Goal: Transaction & Acquisition: Download file/media

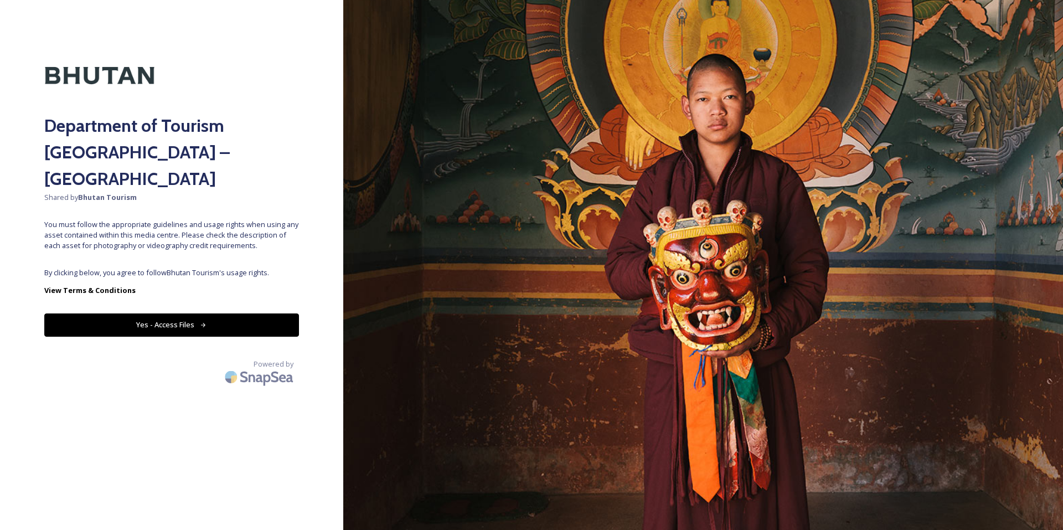
click at [194, 313] on button "Yes - Access Files" at bounding box center [171, 324] width 255 height 23
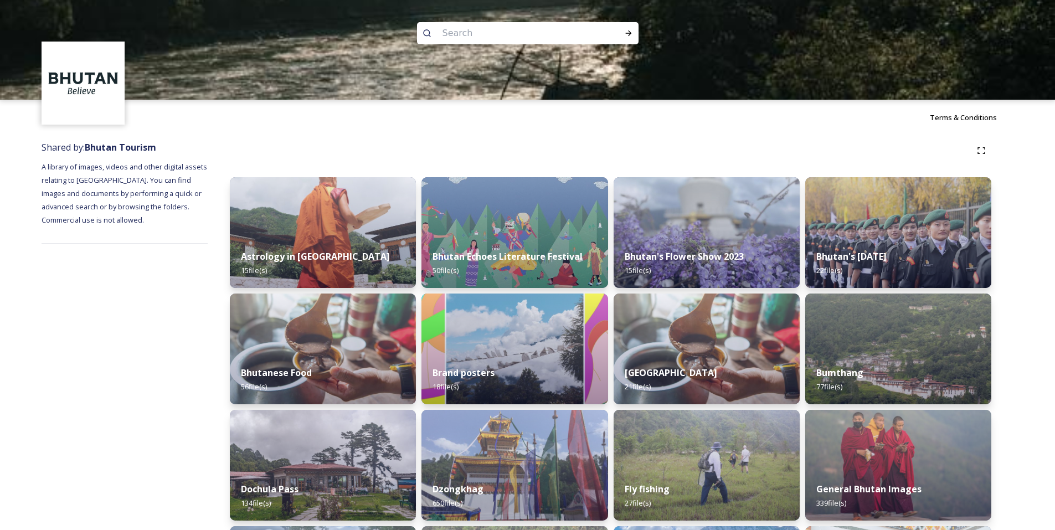
scroll to position [152, 0]
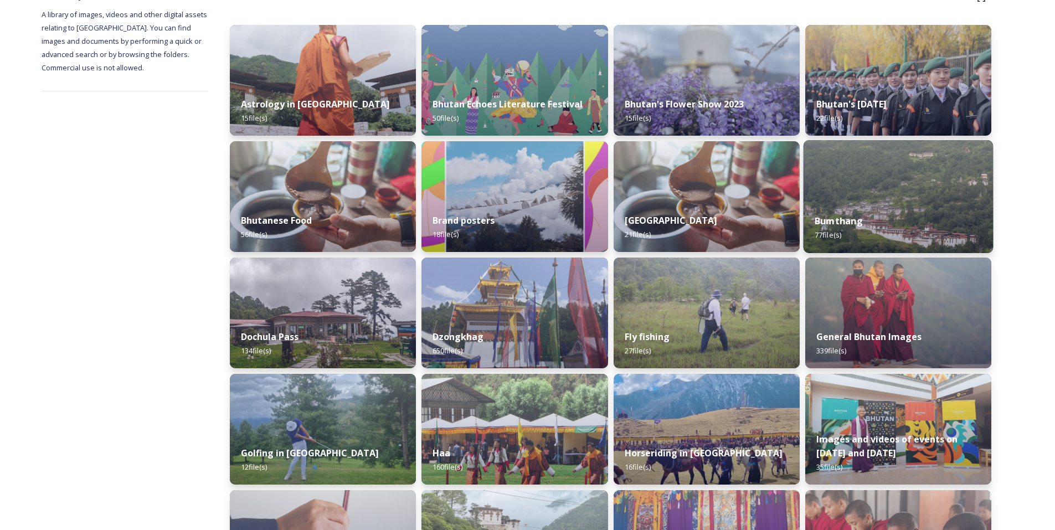
click at [883, 190] on img at bounding box center [898, 196] width 190 height 113
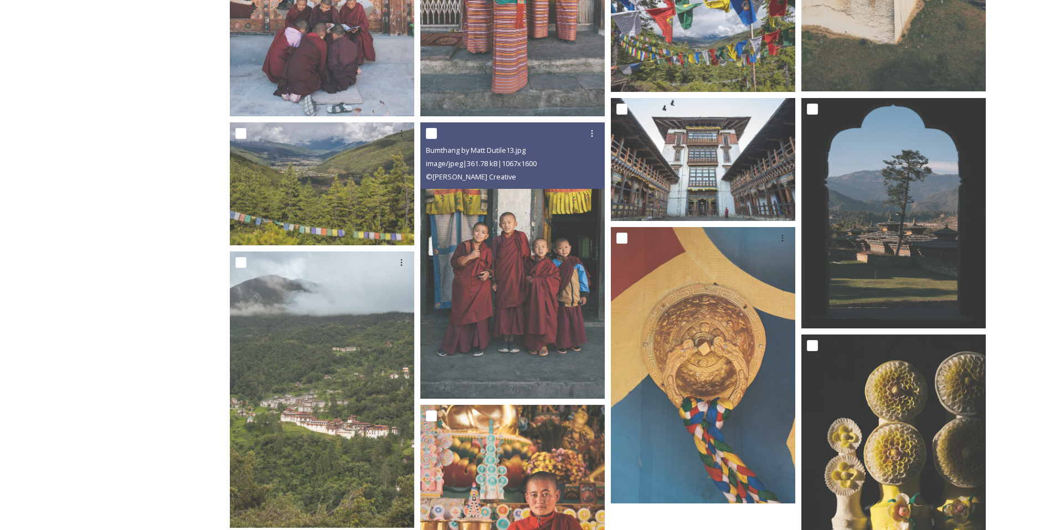
scroll to position [652, 0]
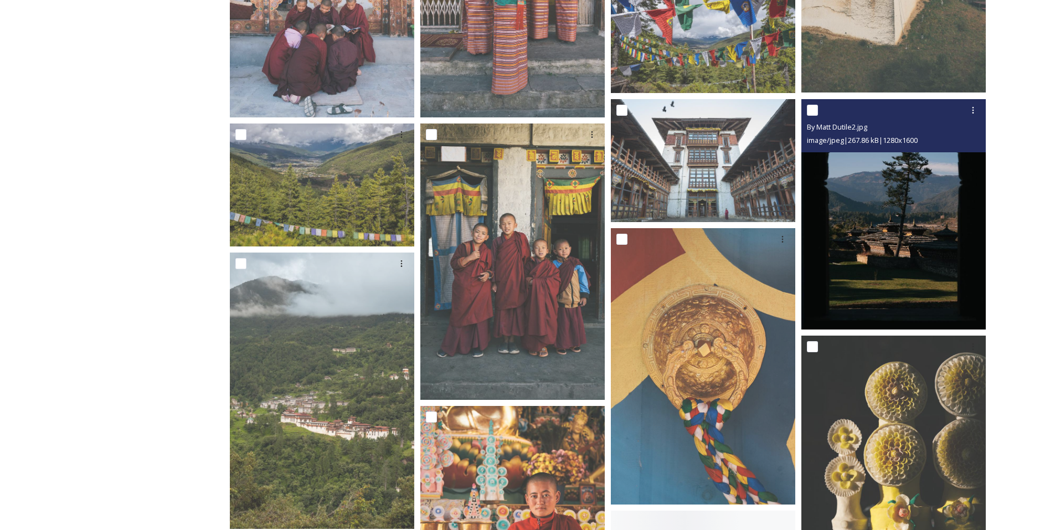
click at [903, 229] on img at bounding box center [893, 214] width 184 height 230
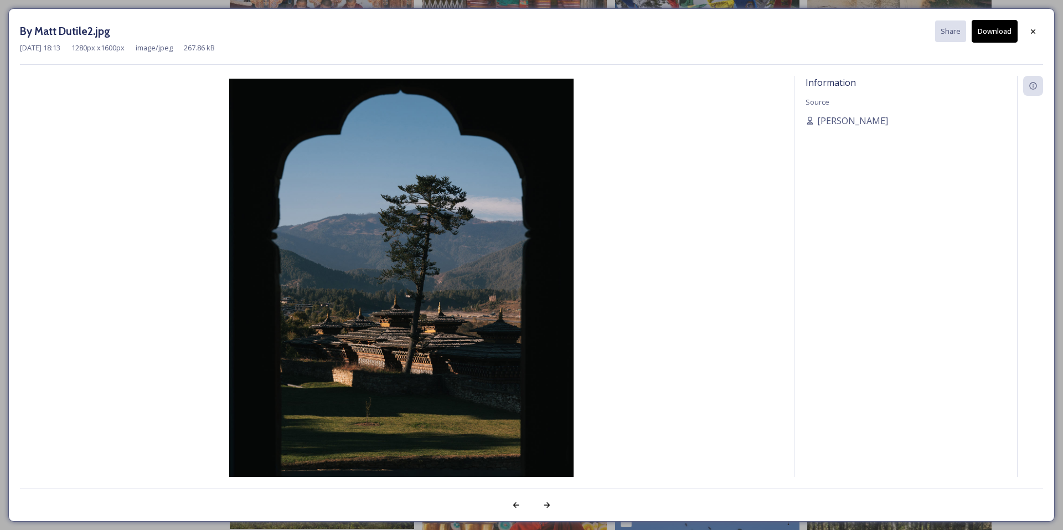
click at [994, 30] on button "Download" at bounding box center [995, 31] width 46 height 23
click at [1038, 30] on div at bounding box center [1033, 32] width 20 height 20
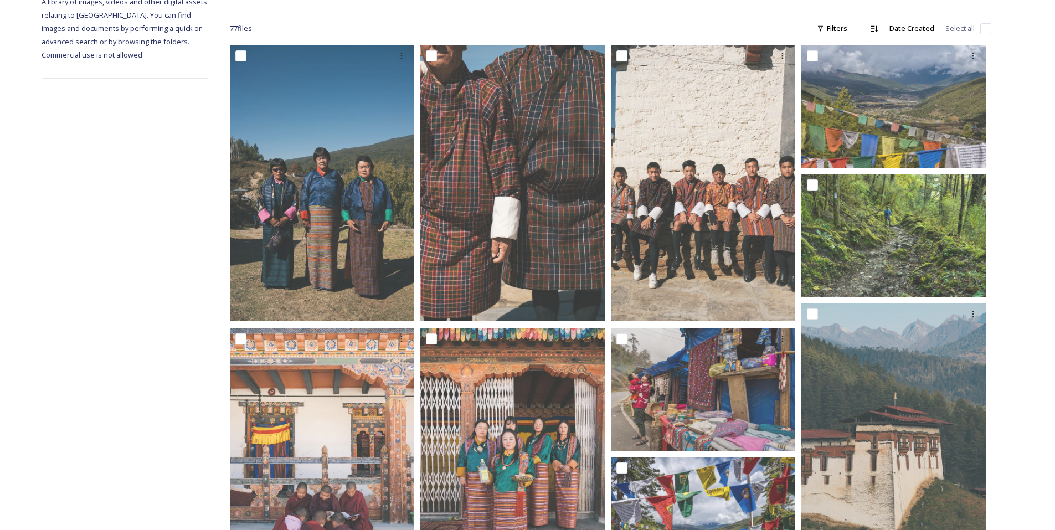
scroll to position [164, 0]
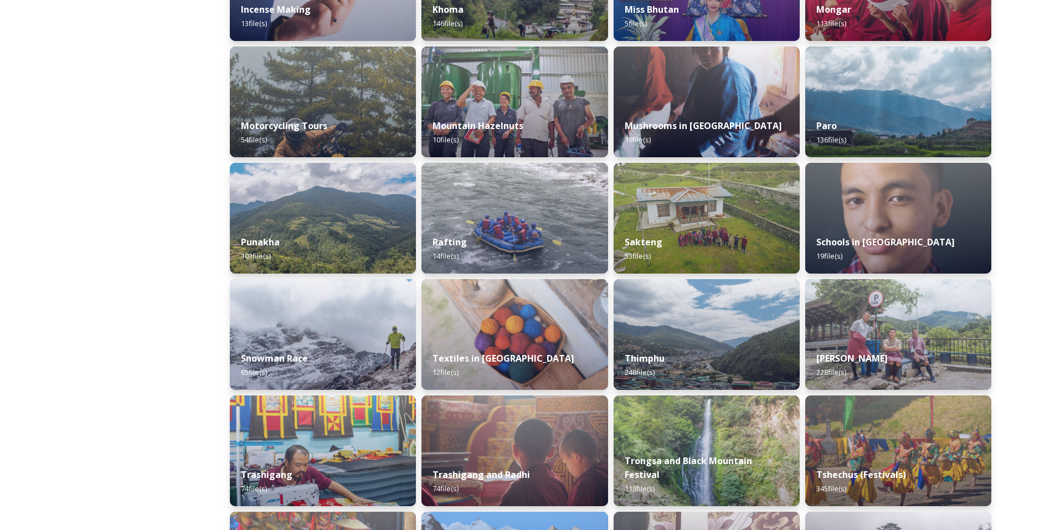
scroll to position [713, 0]
click at [322, 347] on div "Snowman Race 65 file(s)" at bounding box center [323, 365] width 190 height 50
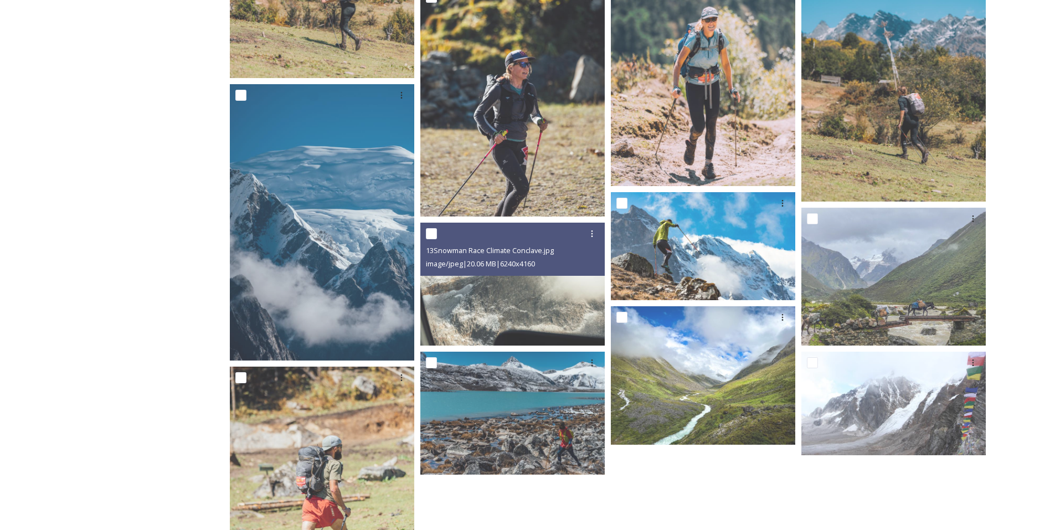
scroll to position [513, 0]
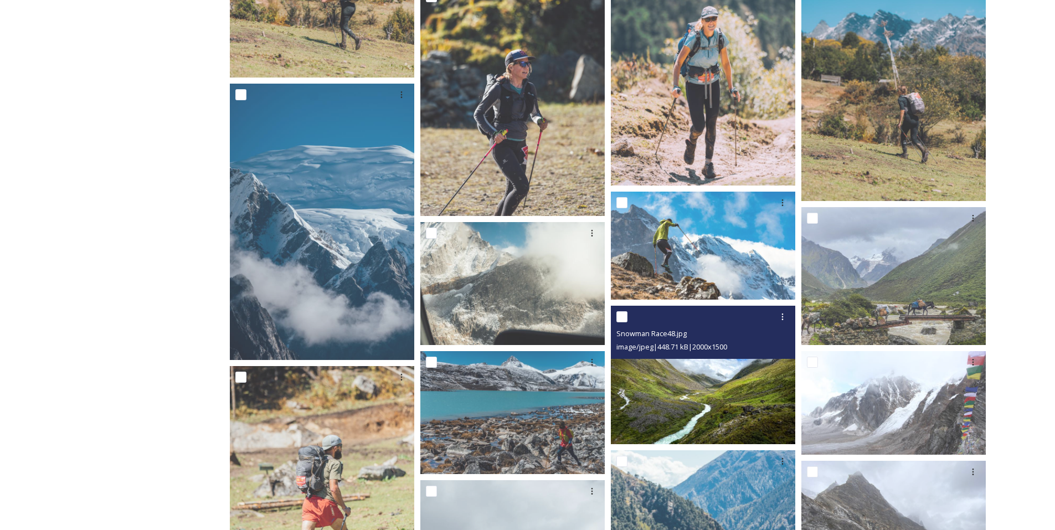
click at [735, 380] on img at bounding box center [703, 375] width 184 height 138
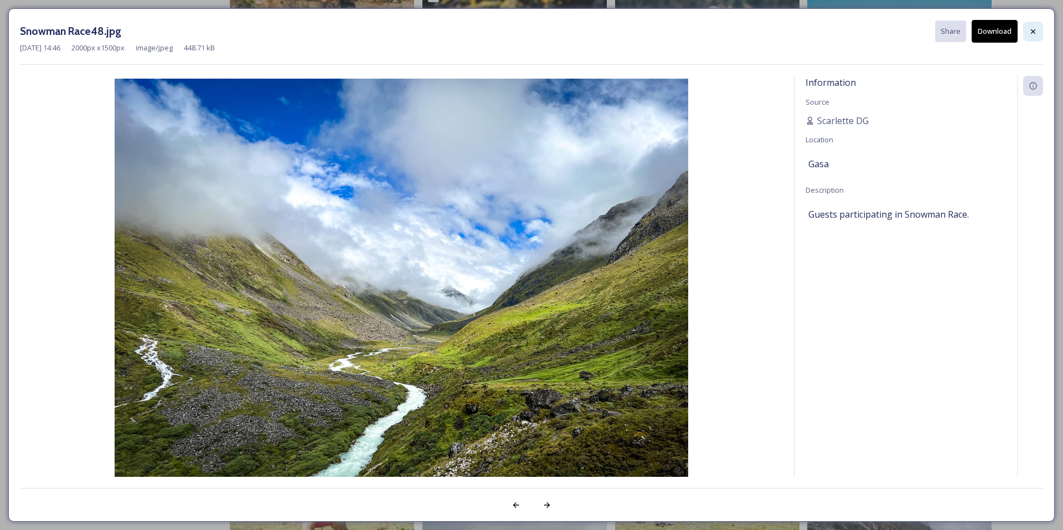
click at [1036, 28] on icon at bounding box center [1033, 31] width 9 height 9
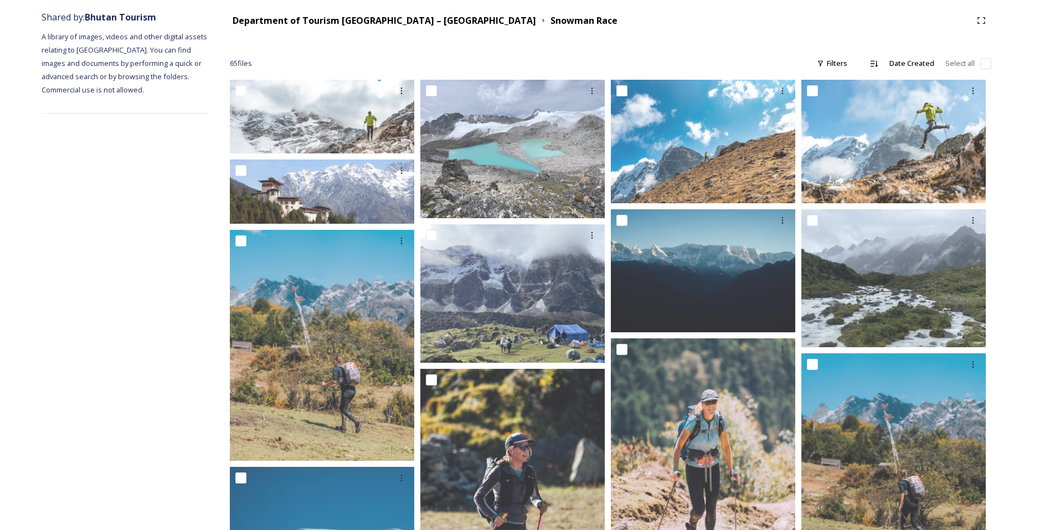
scroll to position [0, 0]
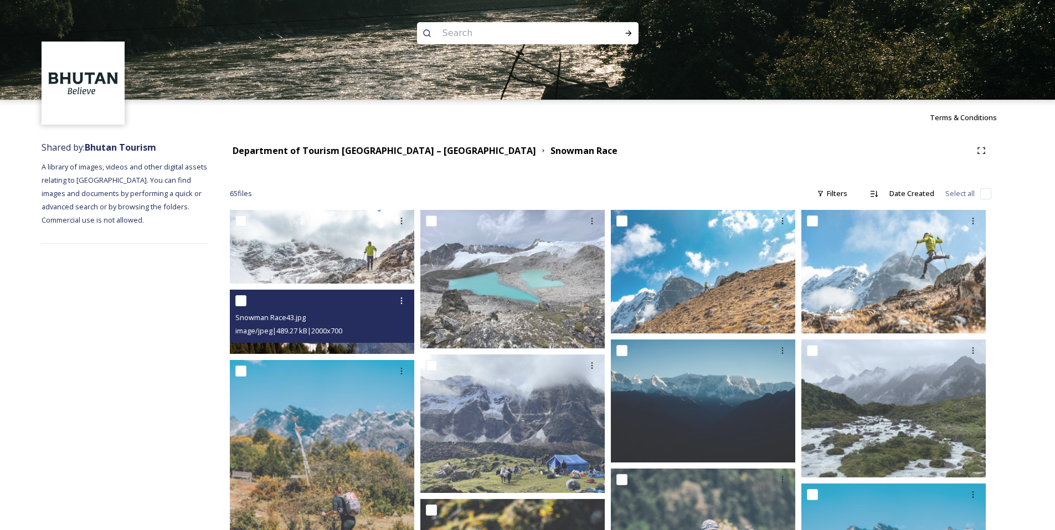
click at [376, 339] on div "Snowman Race43.jpg image/jpeg | 489.27 kB | 2000 x 700" at bounding box center [322, 316] width 184 height 53
click at [371, 347] on img at bounding box center [322, 322] width 184 height 65
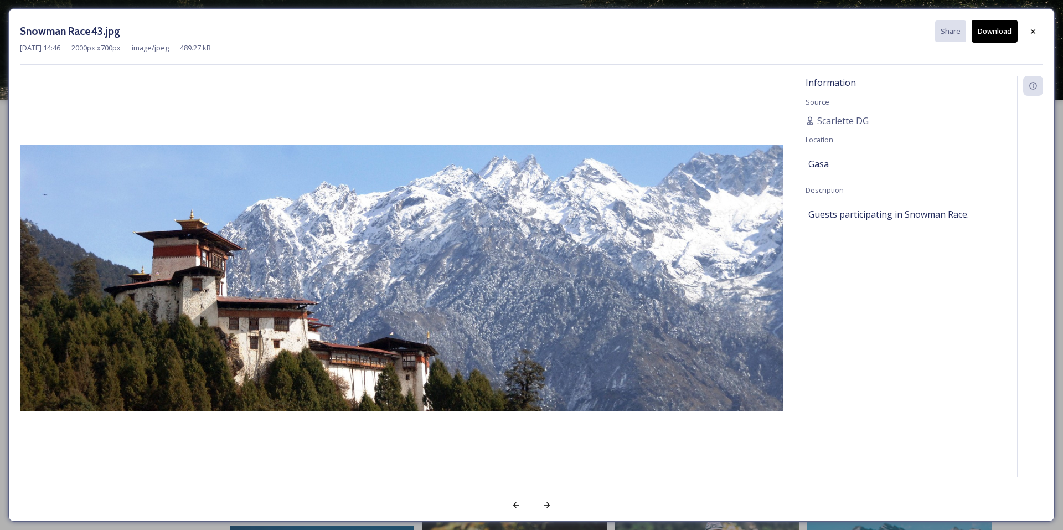
click at [991, 36] on button "Download" at bounding box center [995, 31] width 46 height 23
click at [1034, 28] on icon at bounding box center [1033, 31] width 9 height 9
